Goal: Task Accomplishment & Management: Complete application form

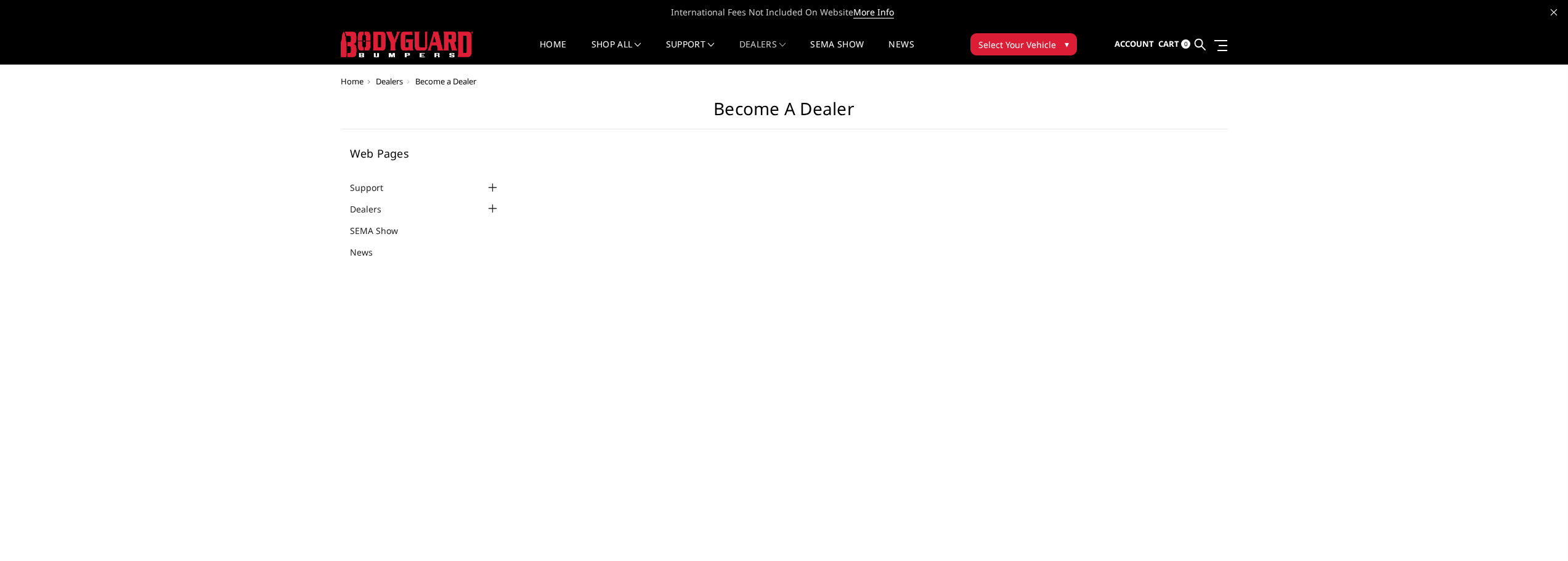
select select "US"
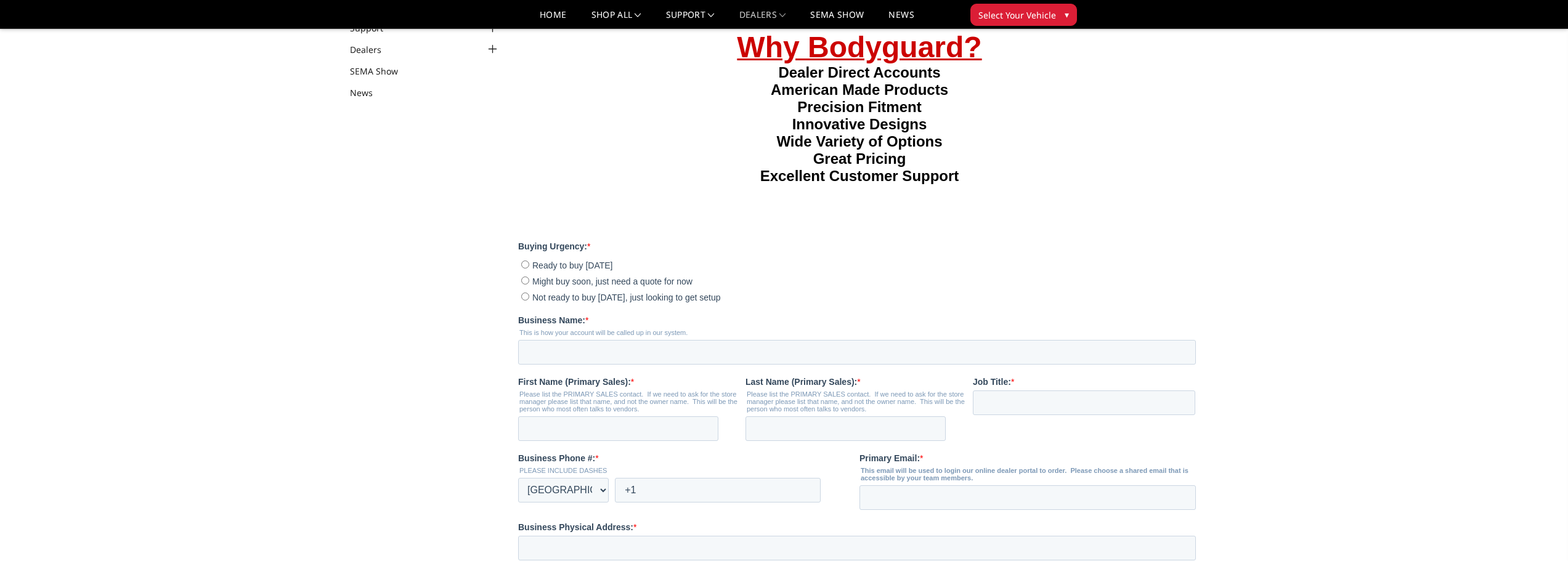
scroll to position [185, 0]
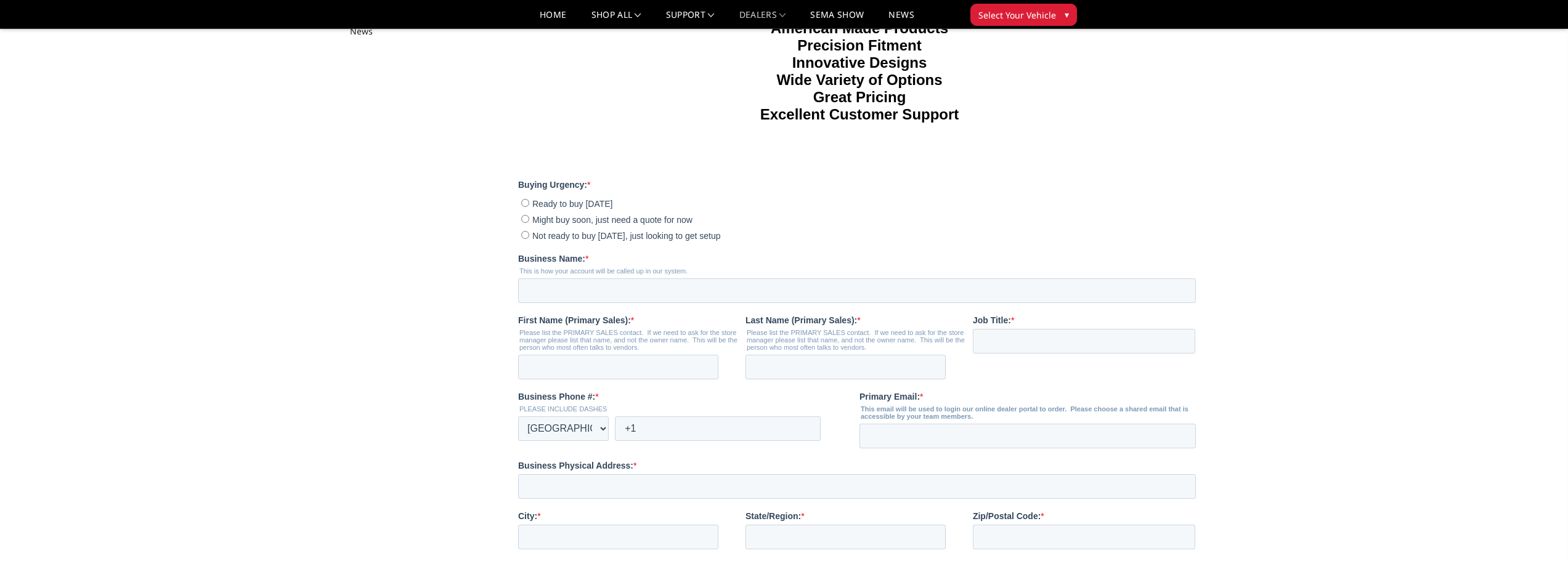
click at [522, 239] on input "Not ready to buy [DATE], just looking to get setup" at bounding box center [525, 235] width 8 height 8
radio input "true"
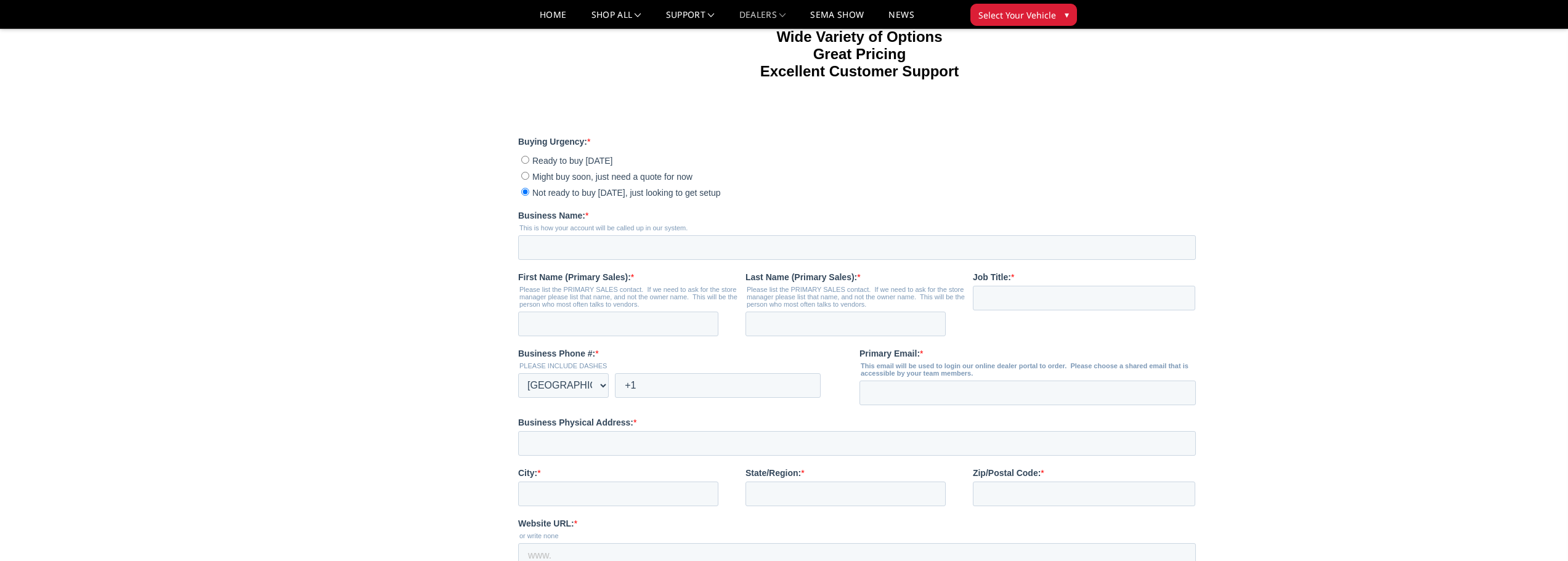
scroll to position [246, 0]
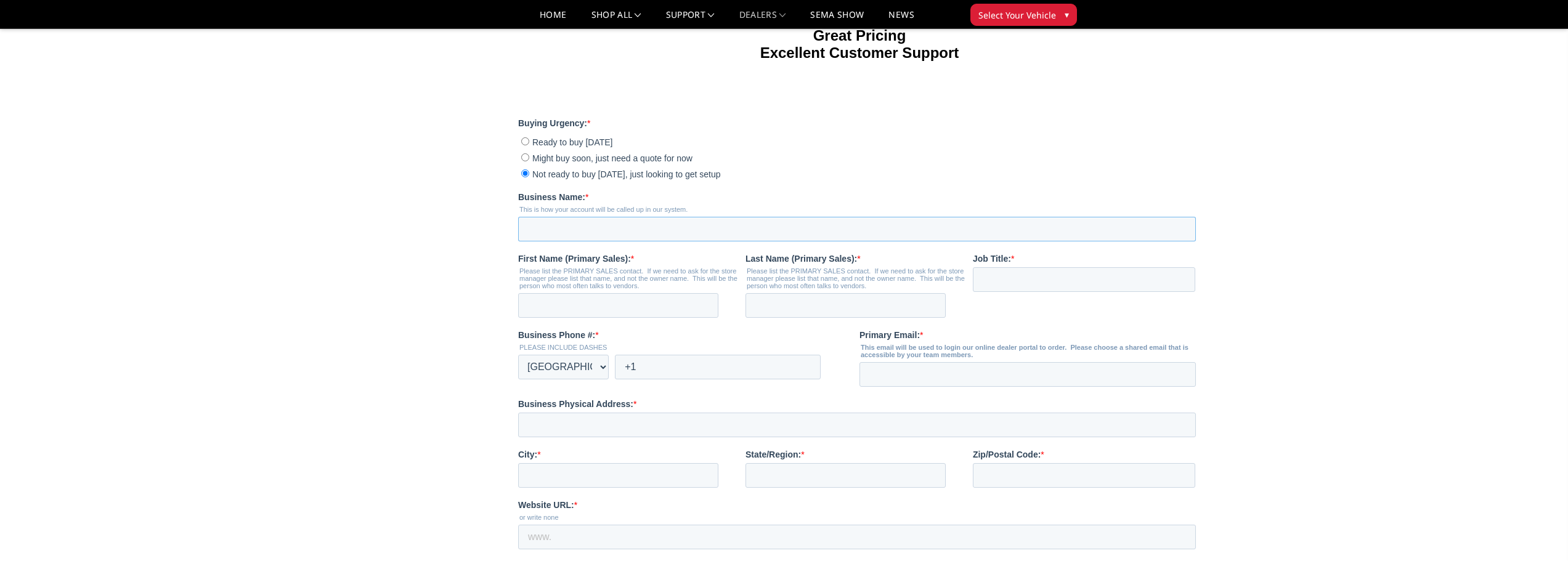
click at [551, 242] on input "Business Name: *" at bounding box center [857, 229] width 678 height 25
type input "[PERSON_NAME] Offroad Outfitters"
type input "[PERSON_NAME]"
type input "[EMAIL_ADDRESS][DOMAIN_NAME]"
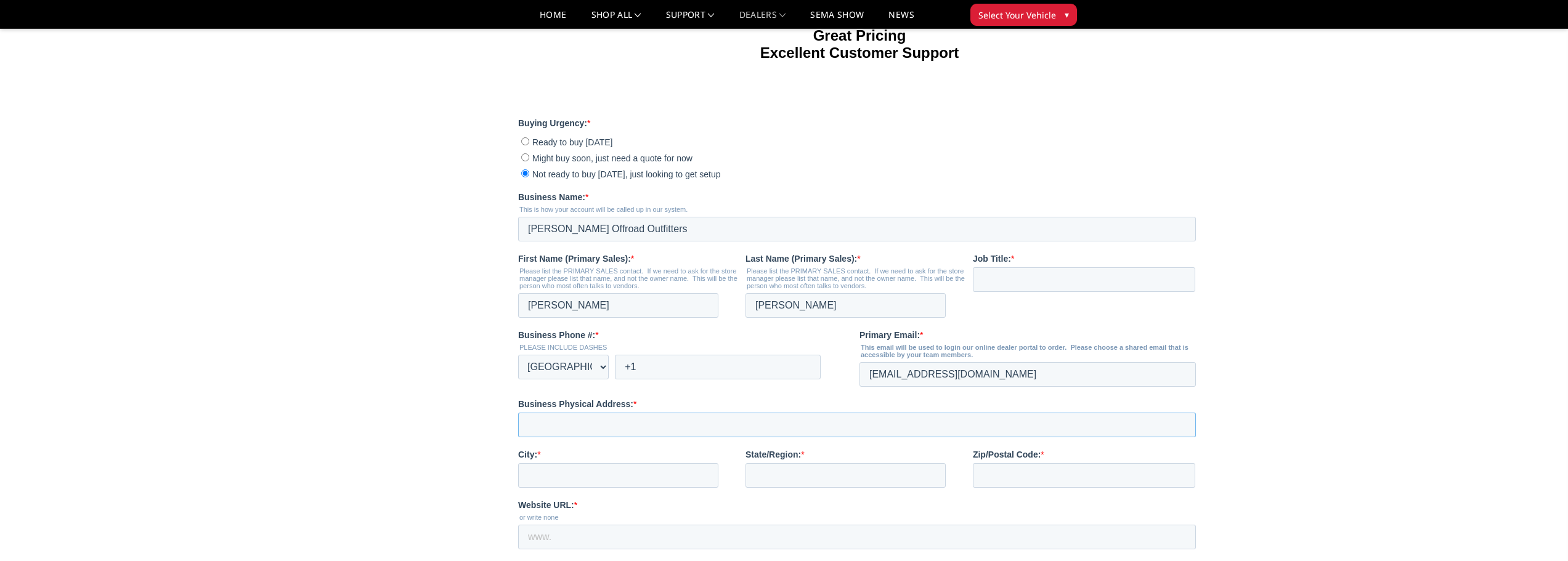
type input "[STREET_ADDRESS][PERSON_NAME]"
type input "[DEMOGRAPHIC_DATA]"
type input "[GEOGRAPHIC_DATA]"
type input "76501-6797"
click at [1011, 292] on input "Job Title: *" at bounding box center [1084, 279] width 223 height 25
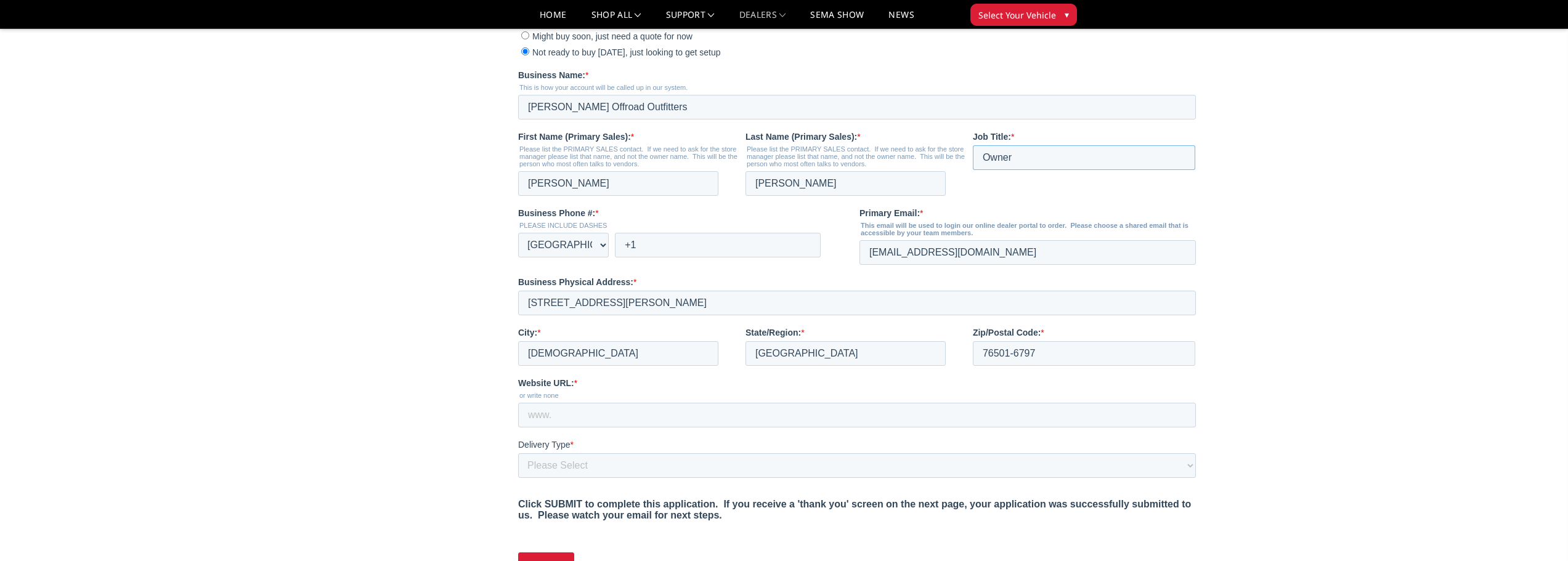
scroll to position [369, 0]
type input "Owner"
click at [687, 256] on input "+1" at bounding box center [718, 244] width 206 height 25
type input "[PHONE_NUMBER]"
click at [441, 296] on main "Become a Dealer Web Pages Support FAQ Install Instructions Shipping Warranty Te…" at bounding box center [784, 171] width 888 height 958
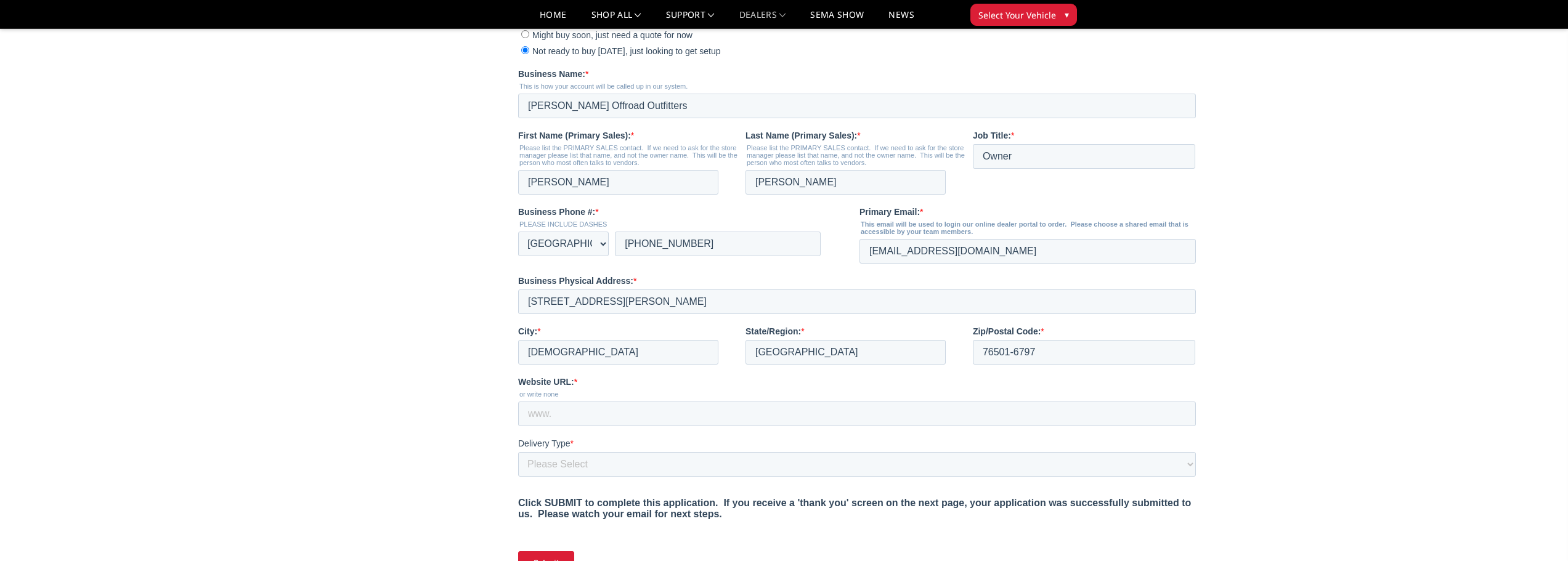
click at [441, 296] on main "Become a Dealer Web Pages Support FAQ Install Instructions Shipping Warranty Te…" at bounding box center [784, 171] width 888 height 958
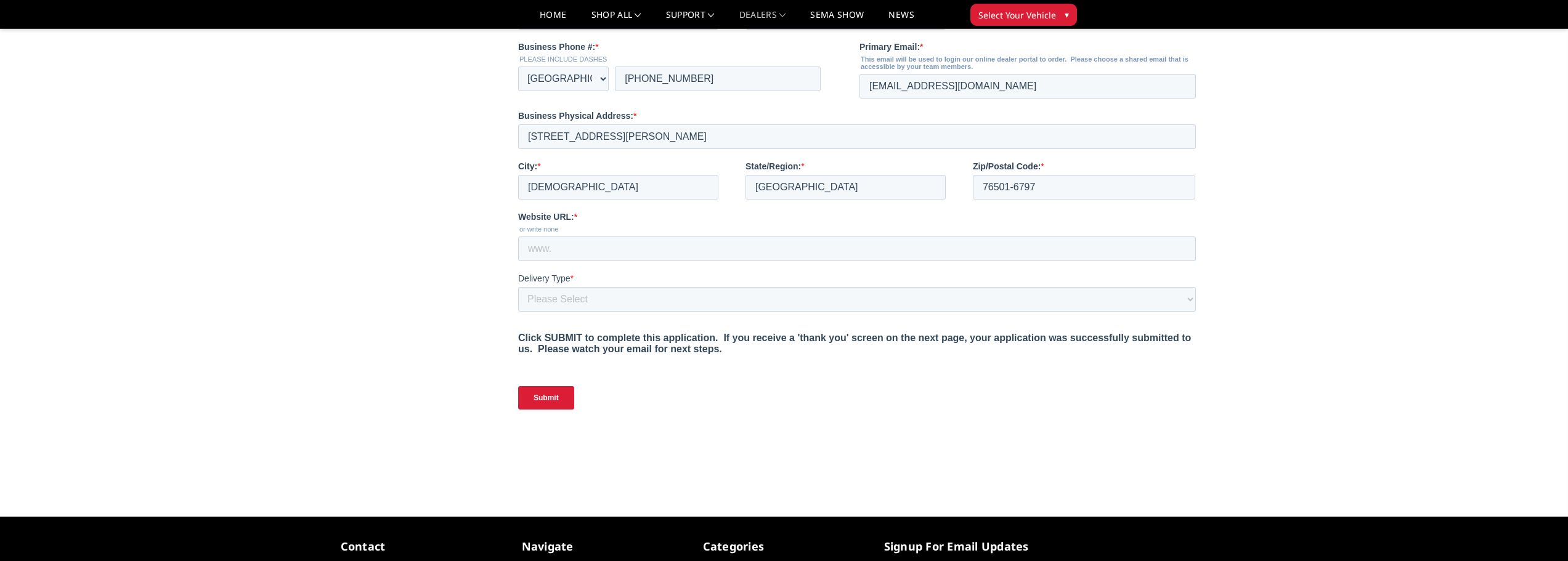
scroll to position [555, 0]
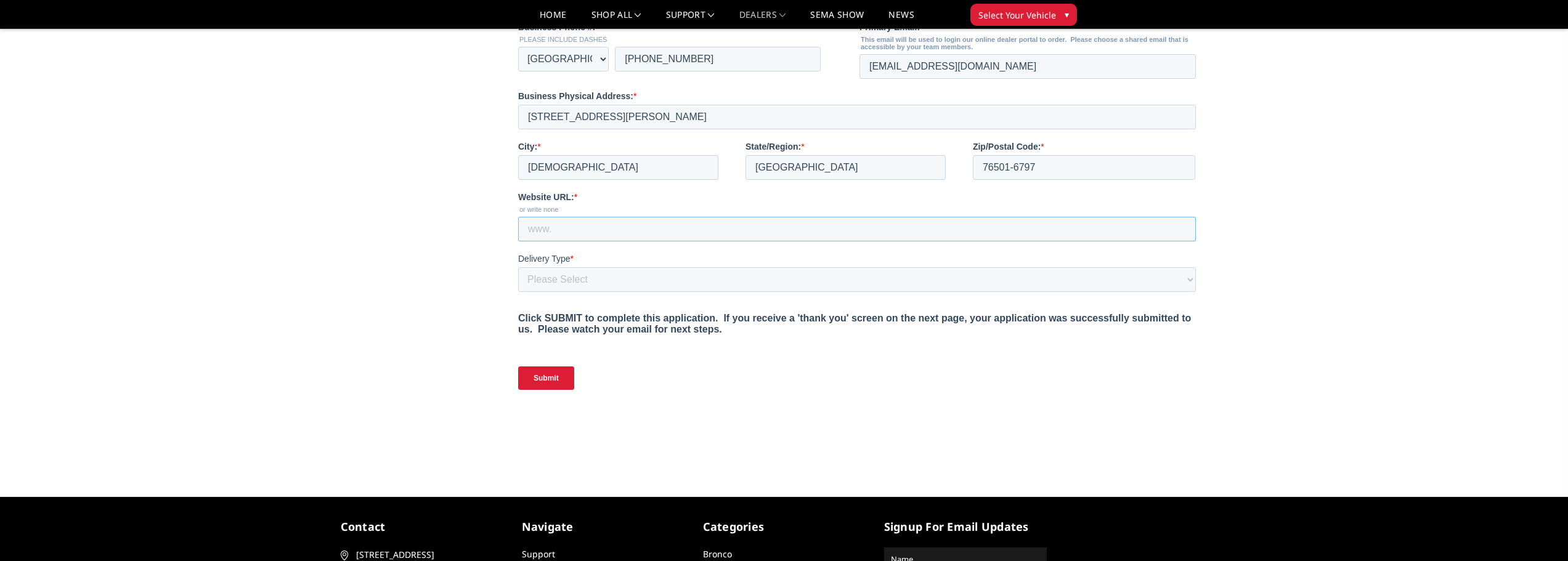
click at [599, 242] on input "Website URL: *" at bounding box center [857, 229] width 678 height 25
type input "[DOMAIN_NAME]"
drag, startPoint x: 400, startPoint y: 200, endPoint x: 421, endPoint y: 190, distance: 23.3
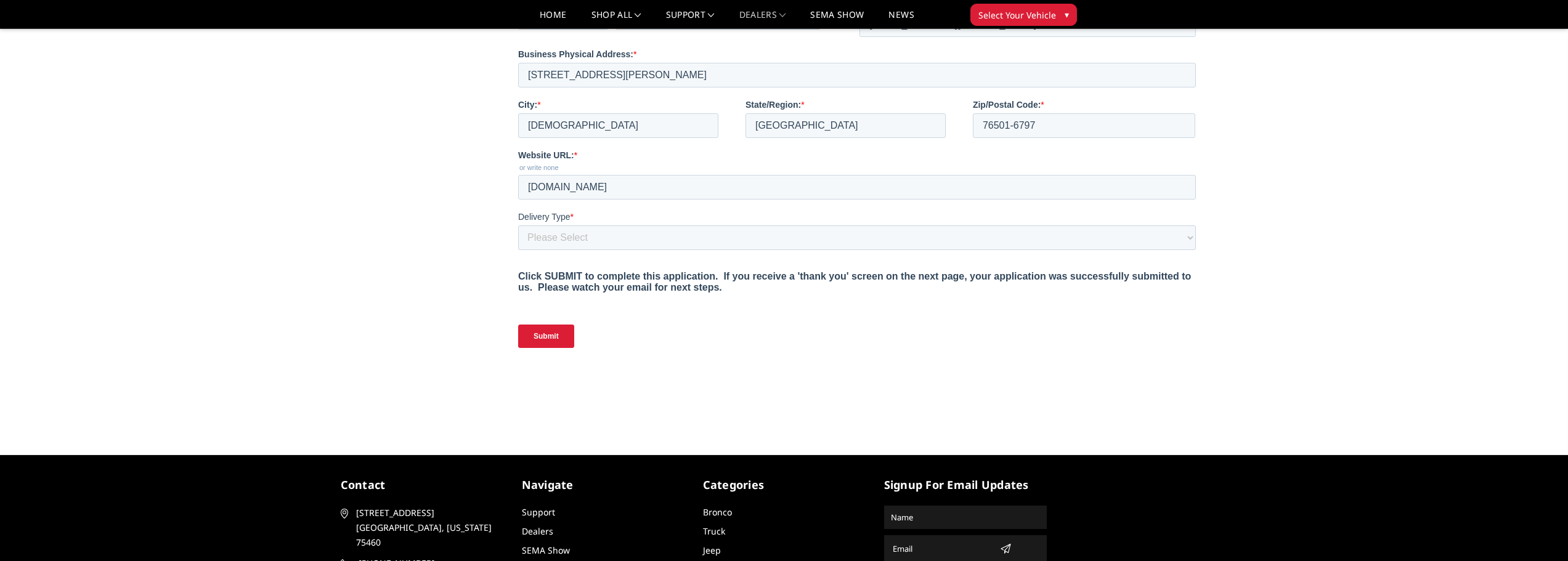
scroll to position [616, 0]
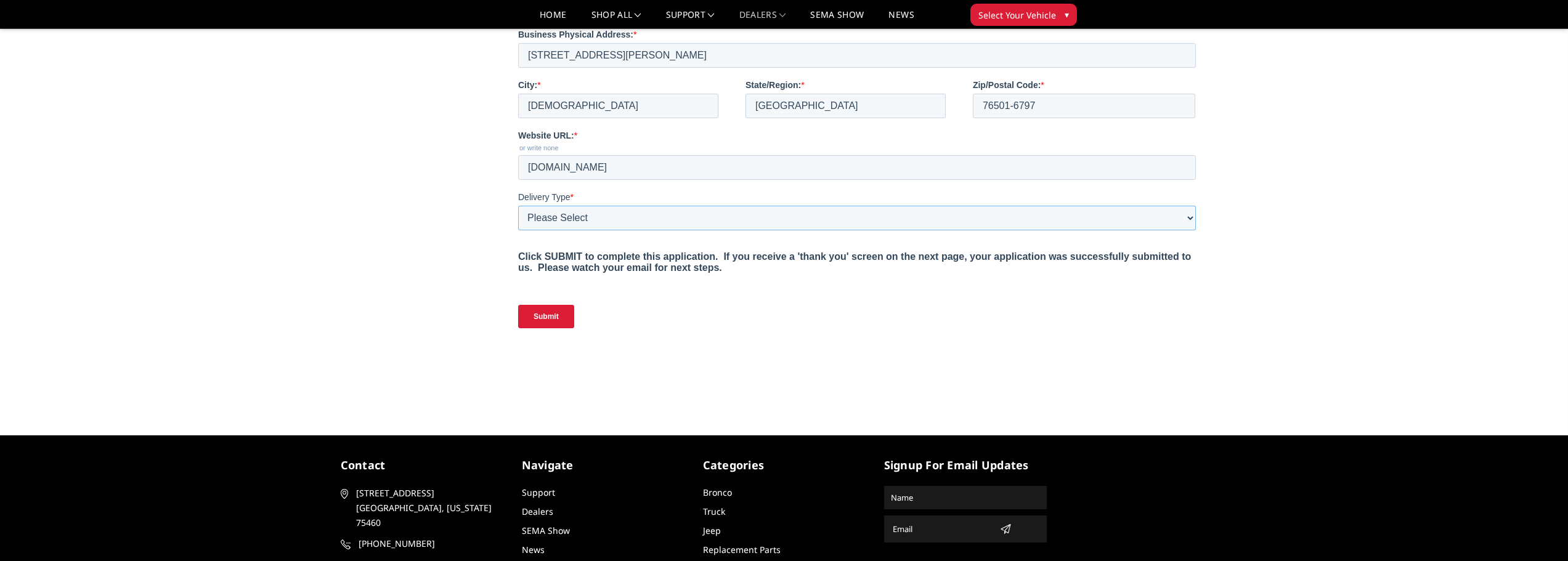
click at [605, 230] on select "Please Select Yes, I need a liftgate No, I have a forklift and/or dock" at bounding box center [857, 218] width 678 height 25
select select "I have a forklift"
click at [518, 230] on select "Please Select Yes, I need a liftgate No, I have a forklift and/or dock" at bounding box center [857, 218] width 678 height 25
click at [692, 339] on div "Submit" at bounding box center [859, 316] width 683 height 44
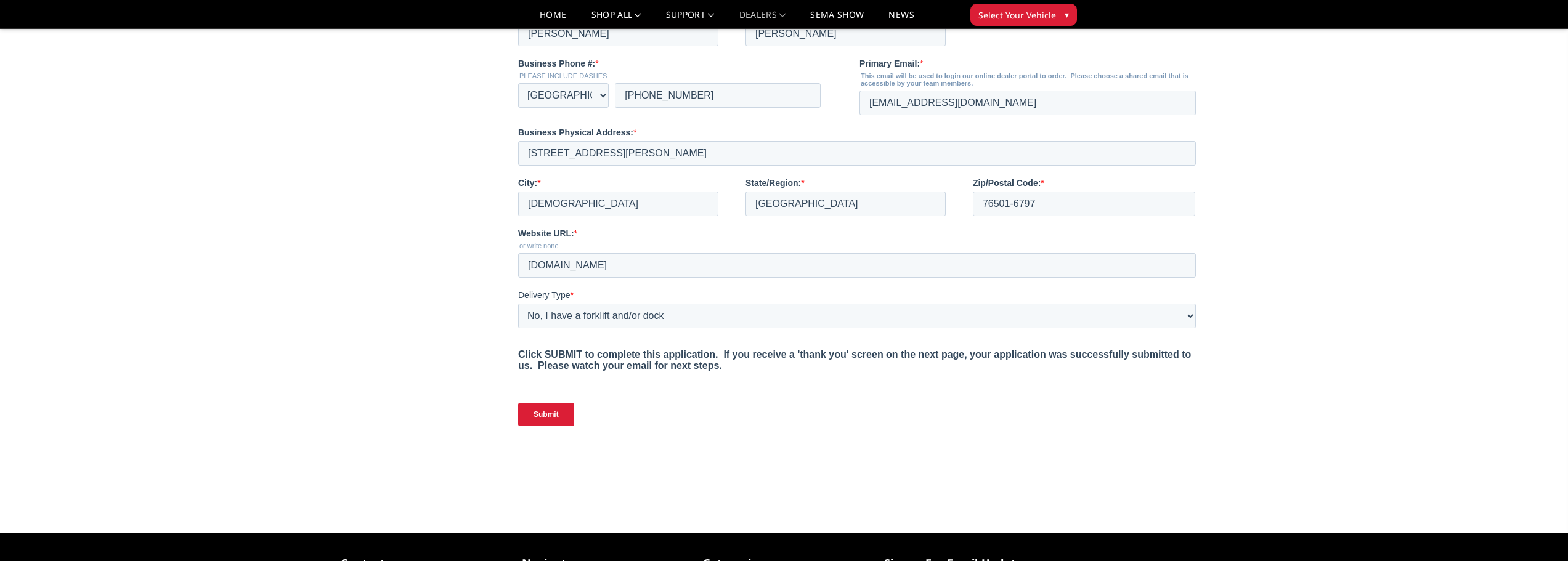
scroll to position [555, 0]
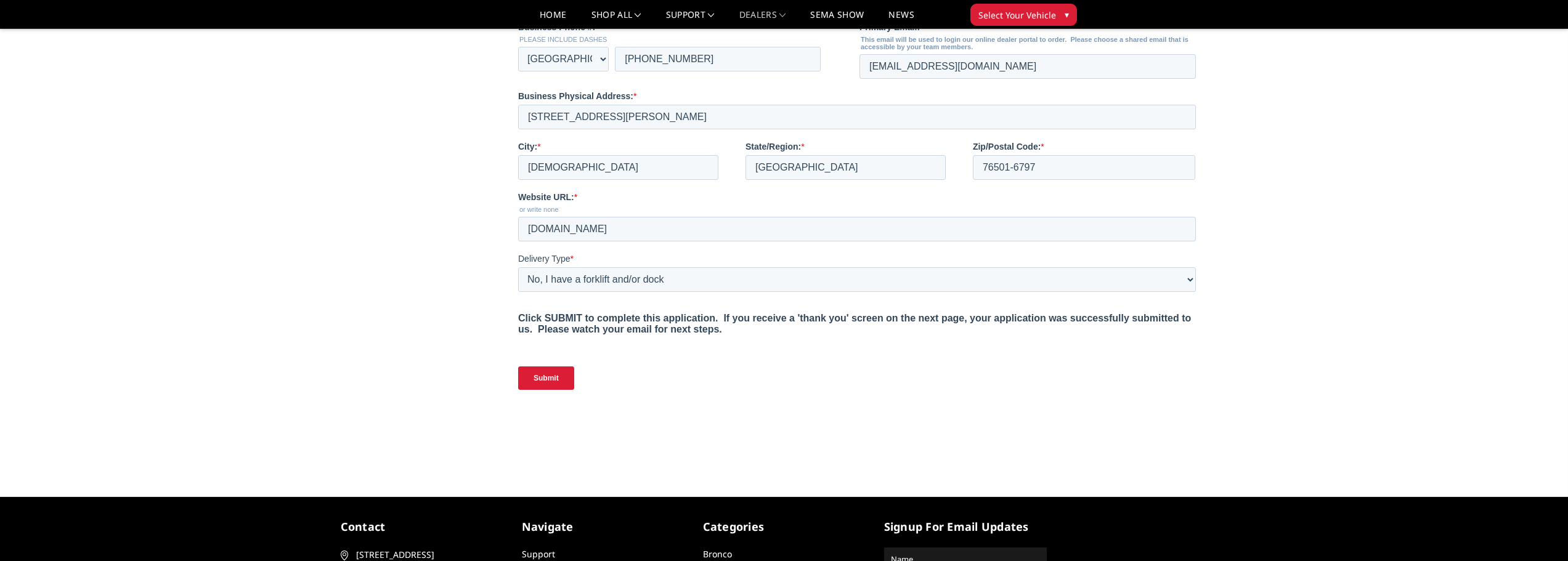
click at [556, 390] on input "Submit" at bounding box center [546, 378] width 56 height 23
